Goal: Information Seeking & Learning: Learn about a topic

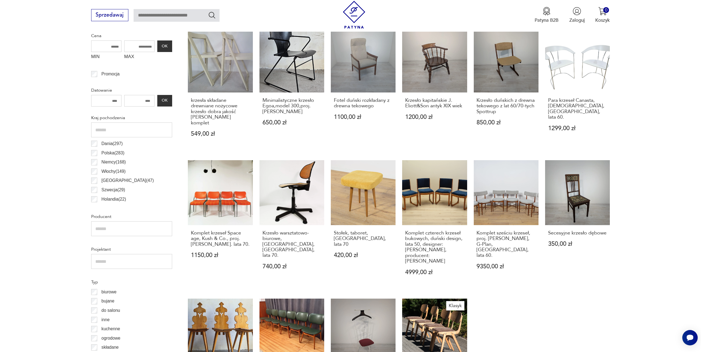
scroll to position [238, 0]
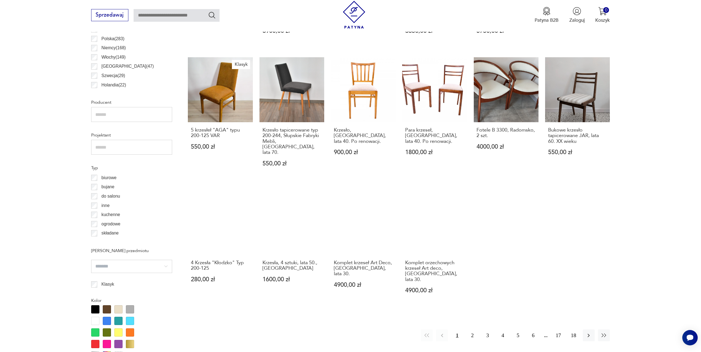
scroll to position [356, 0]
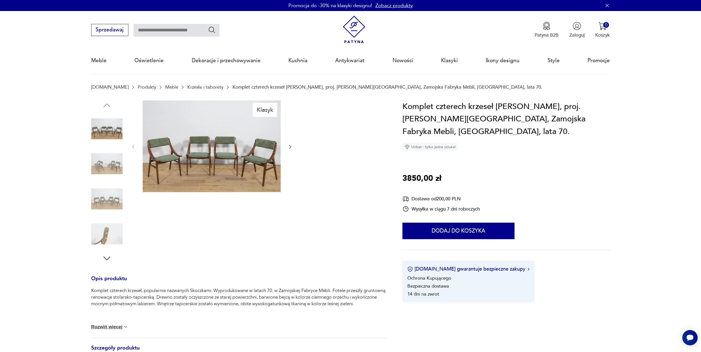
click at [220, 169] on img at bounding box center [212, 147] width 138 height 92
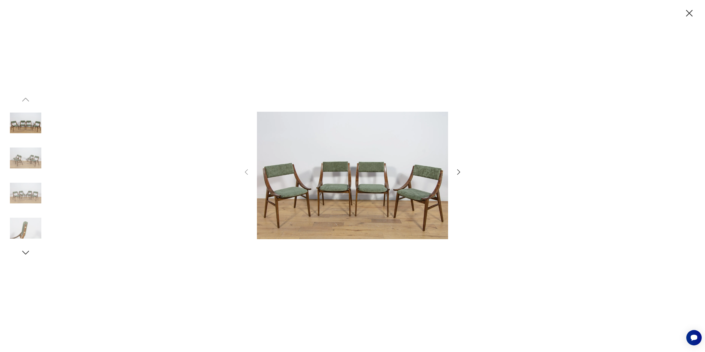
click at [458, 173] on icon "button" at bounding box center [459, 172] width 8 height 8
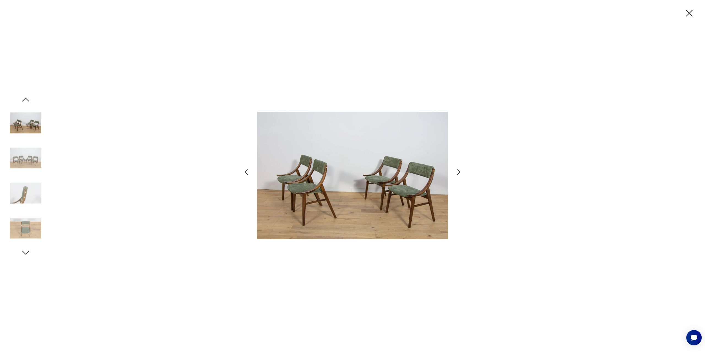
click at [458, 173] on icon "button" at bounding box center [459, 172] width 8 height 8
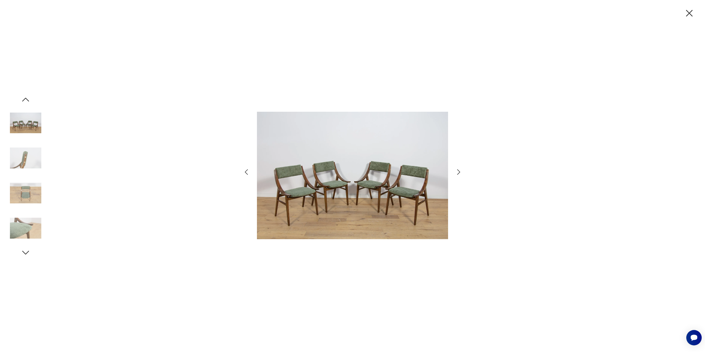
click at [458, 173] on icon "button" at bounding box center [459, 172] width 8 height 8
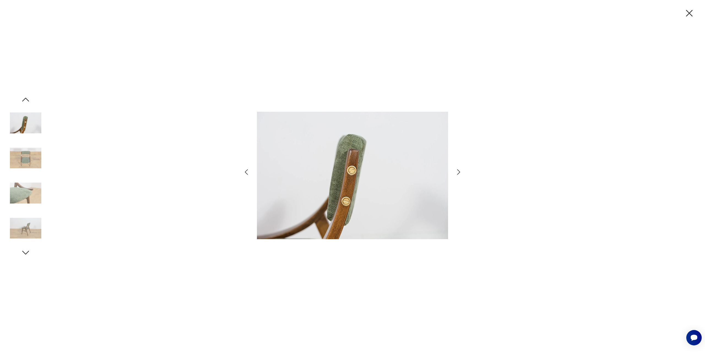
click at [458, 173] on icon "button" at bounding box center [459, 172] width 8 height 8
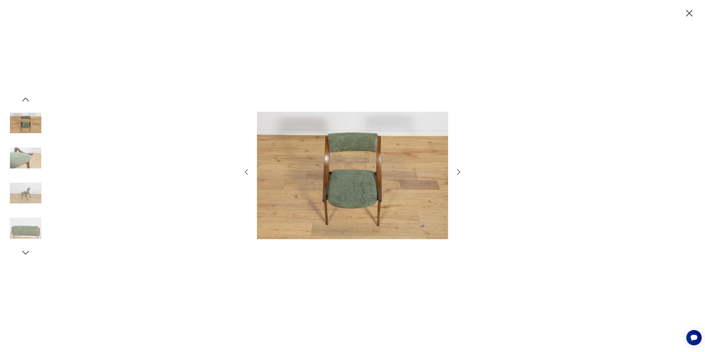
click at [458, 173] on icon "button" at bounding box center [459, 172] width 8 height 8
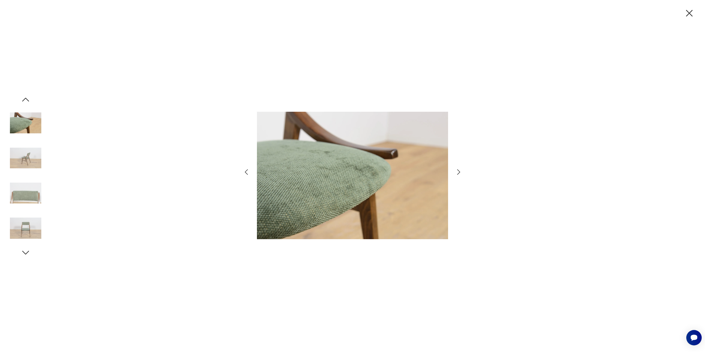
click at [458, 173] on icon "button" at bounding box center [459, 172] width 8 height 8
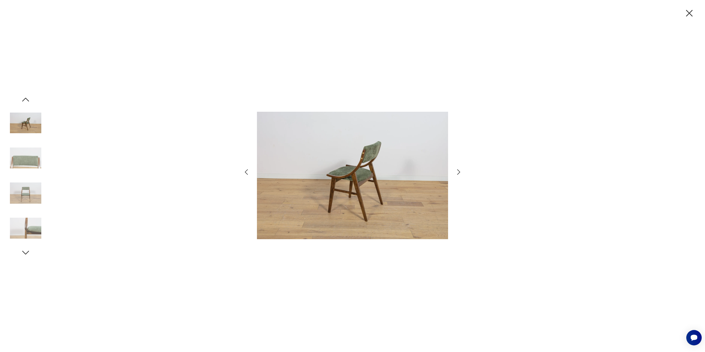
click at [458, 173] on icon "button" at bounding box center [459, 172] width 8 height 8
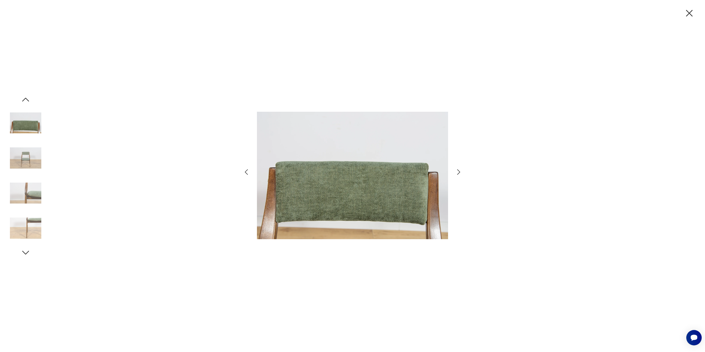
click at [458, 173] on icon "button" at bounding box center [459, 172] width 8 height 8
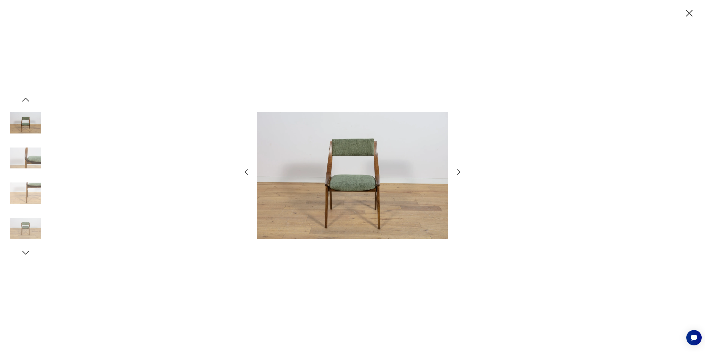
click at [487, 181] on div at bounding box center [352, 176] width 705 height 352
click at [692, 14] on icon "button" at bounding box center [690, 13] width 12 height 12
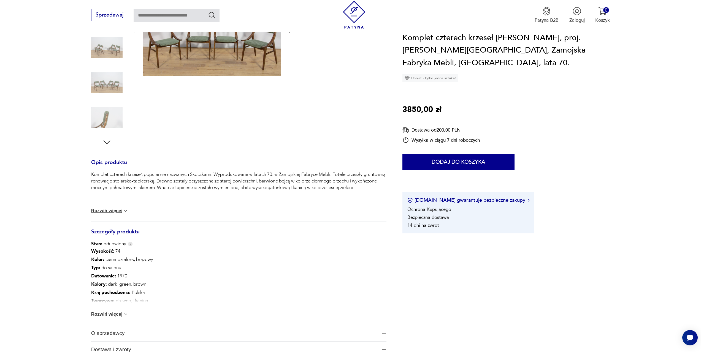
scroll to position [55, 0]
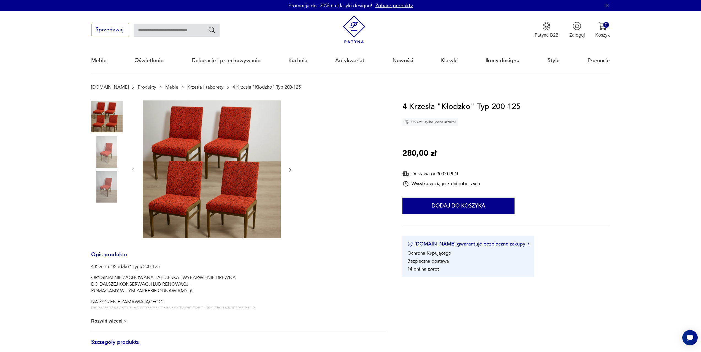
click at [291, 172] on icon "button" at bounding box center [290, 170] width 6 height 6
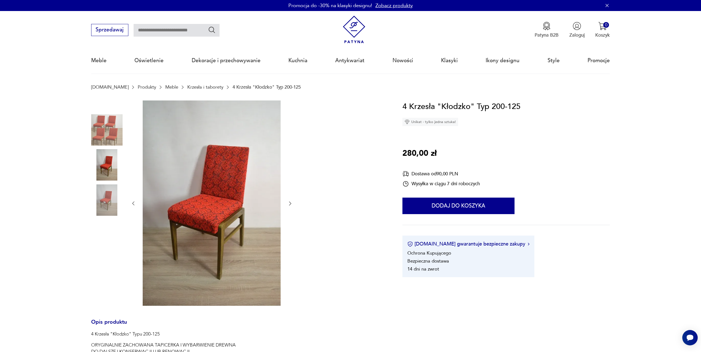
click at [291, 172] on div at bounding box center [212, 204] width 162 height 207
click at [291, 204] on icon "button" at bounding box center [290, 204] width 2 height 4
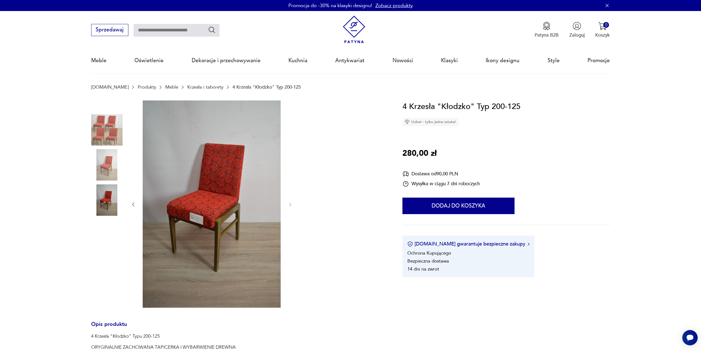
click at [190, 226] on img at bounding box center [212, 205] width 138 height 208
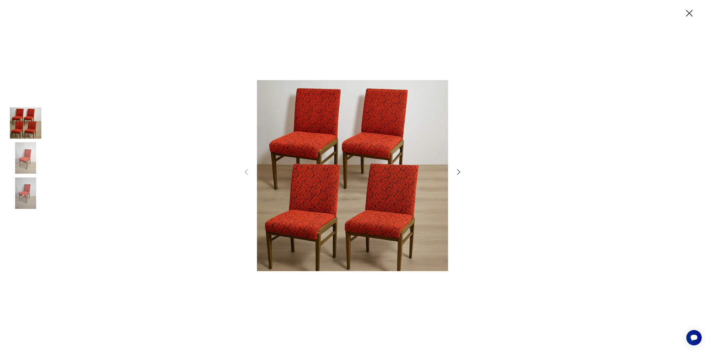
click at [29, 202] on img at bounding box center [25, 193] width 31 height 31
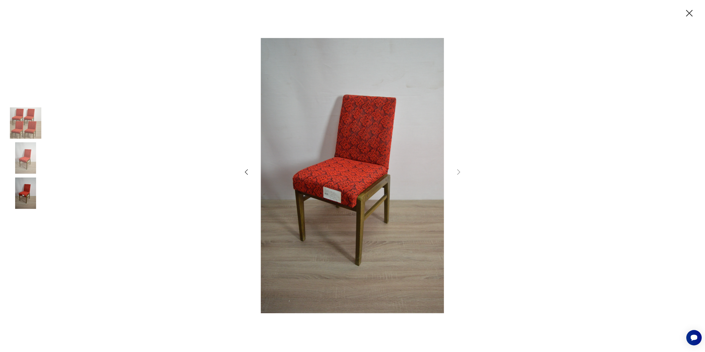
click at [365, 204] on img at bounding box center [352, 175] width 191 height 275
click at [521, 214] on div at bounding box center [352, 176] width 705 height 352
drag, startPoint x: 485, startPoint y: 142, endPoint x: 497, endPoint y: 152, distance: 15.7
click at [484, 144] on div at bounding box center [352, 176] width 705 height 352
click at [689, 15] on icon "button" at bounding box center [690, 13] width 12 height 12
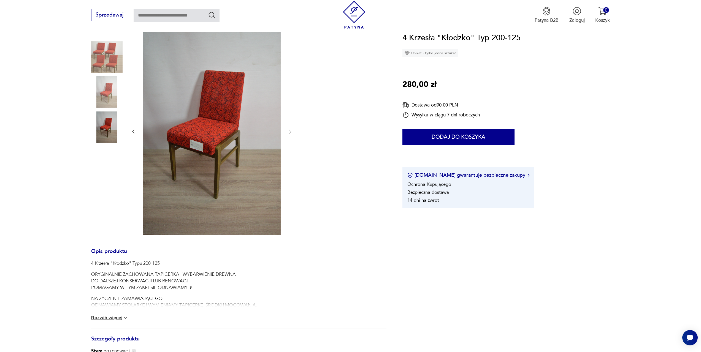
scroll to position [83, 0]
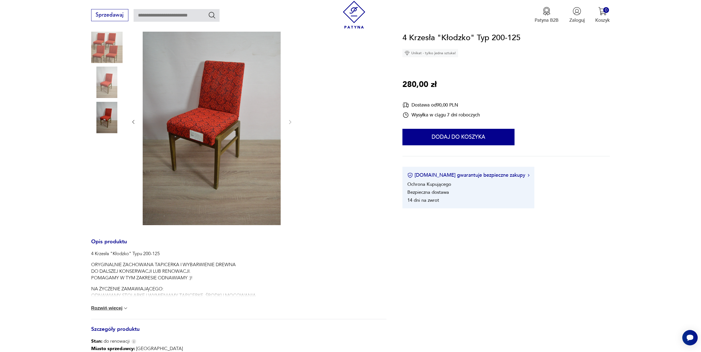
click at [121, 310] on button "Rozwiń więcej" at bounding box center [109, 309] width 37 height 6
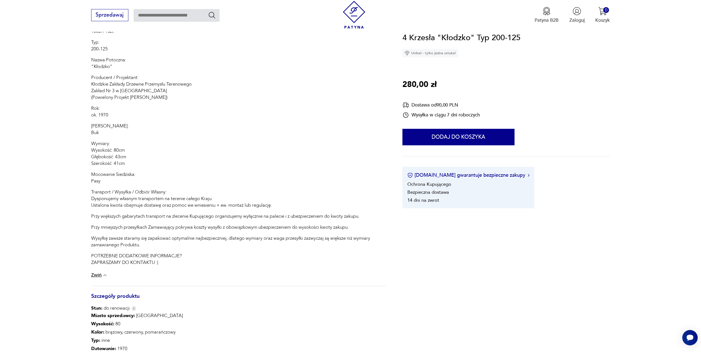
scroll to position [358, 0]
